Goal: Transaction & Acquisition: Purchase product/service

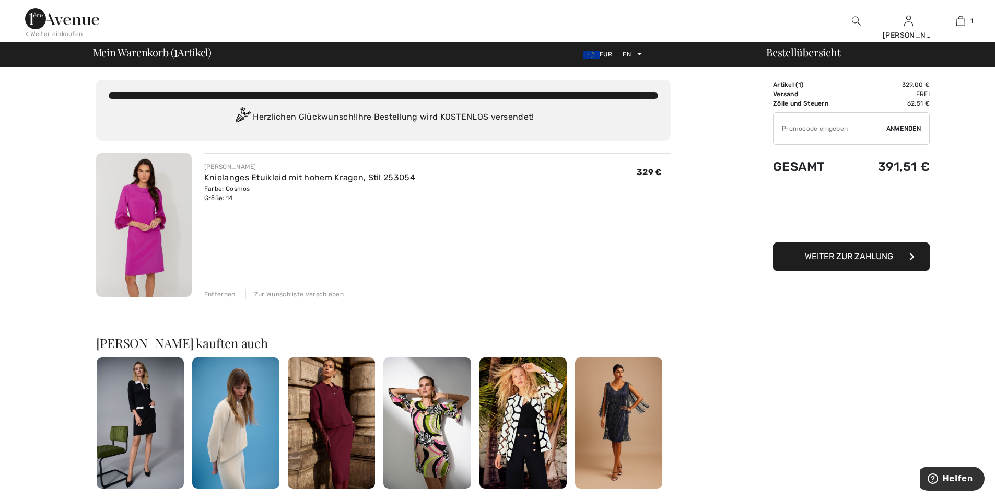
click at [775, 138] on input "TEXT" at bounding box center [829, 128] width 113 height 31
click at [912, 126] on font "Anwenden" at bounding box center [903, 128] width 34 height 7
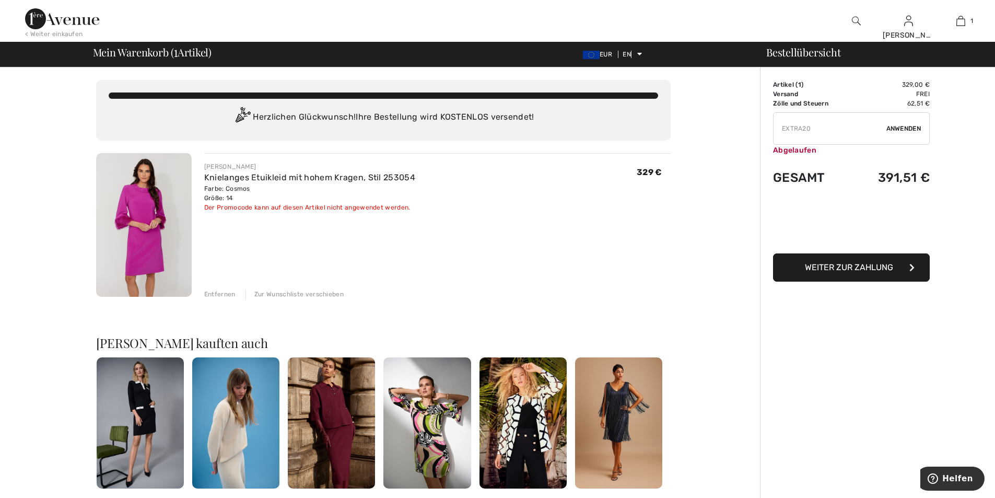
drag, startPoint x: 815, startPoint y: 125, endPoint x: 769, endPoint y: 136, distance: 48.2
click at [769, 136] on div "Order Summary Details Artikel ( 1 ) 329,00 € Promo code 0,00 € Versand Frei Tax…" at bounding box center [877, 413] width 235 height 692
type input "FLASH15"
click at [904, 125] on font "Anwenden" at bounding box center [903, 128] width 34 height 7
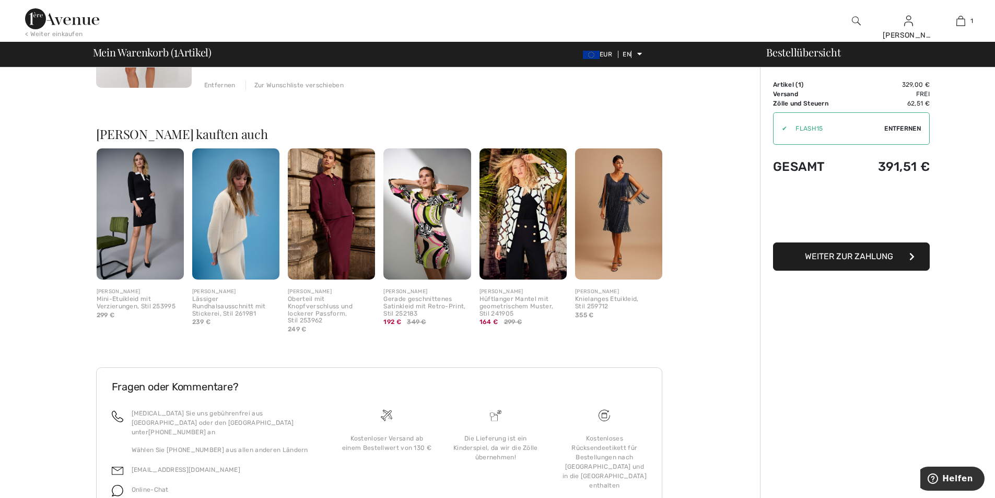
scroll to position [252, 0]
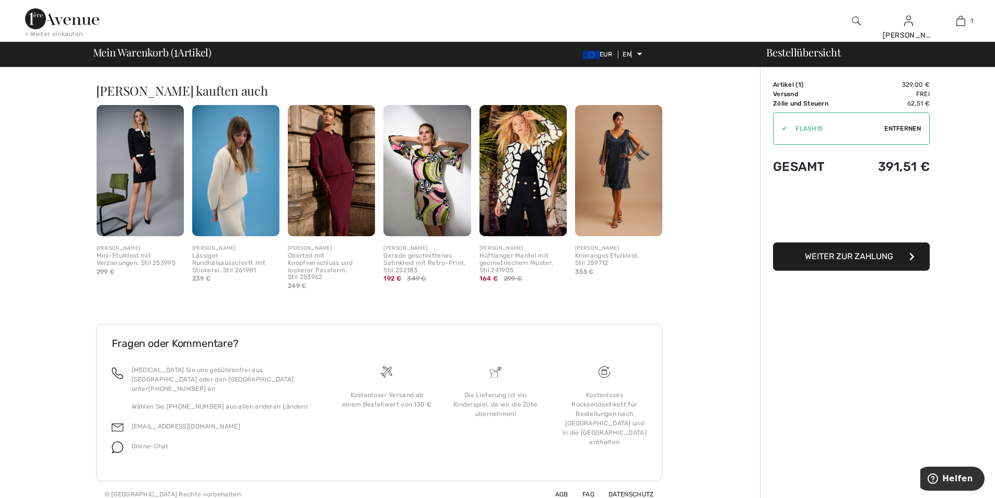
click at [606, 366] on img at bounding box center [603, 371] width 11 height 11
click at [602, 396] on font "Kostenloses Rücksendeetikett für Bestellungen nach [GEOGRAPHIC_DATA] und in die…" at bounding box center [604, 418] width 84 height 54
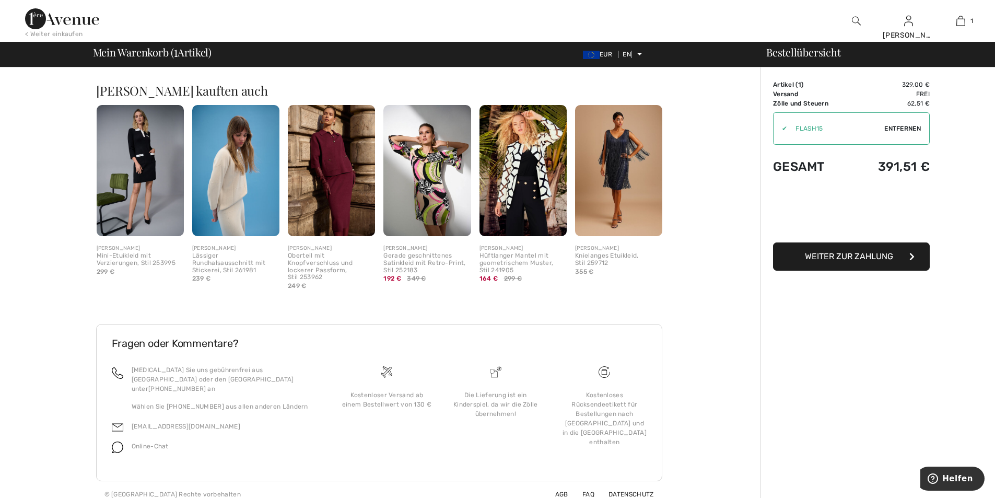
click at [589, 426] on font "Kostenloses Rücksendeetikett für Bestellungen nach [GEOGRAPHIC_DATA] und in die…" at bounding box center [604, 418] width 84 height 54
